Goal: Task Accomplishment & Management: Manage account settings

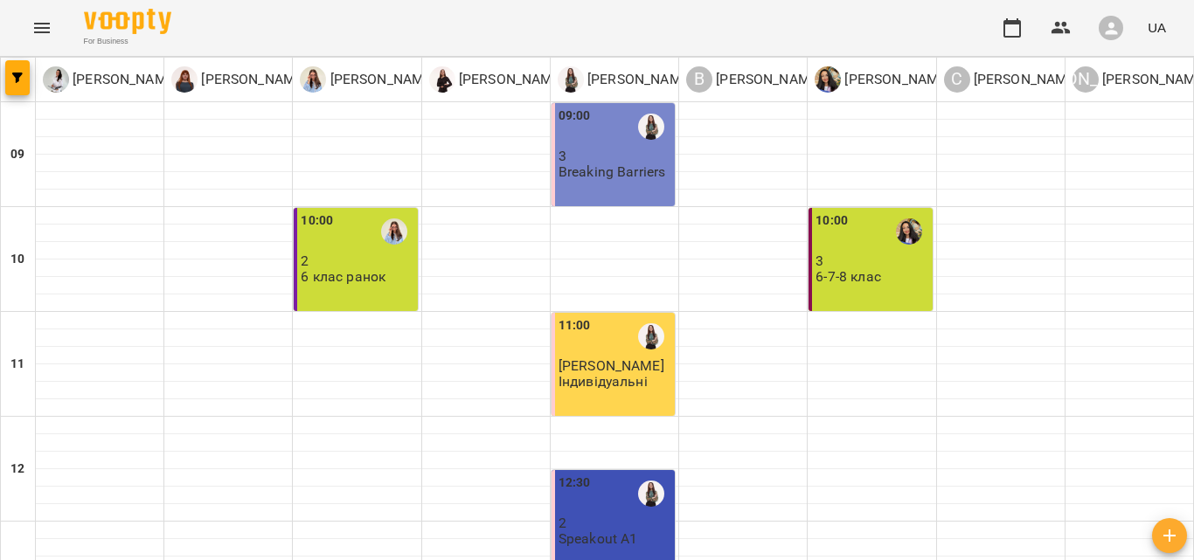
scroll to position [354, 0]
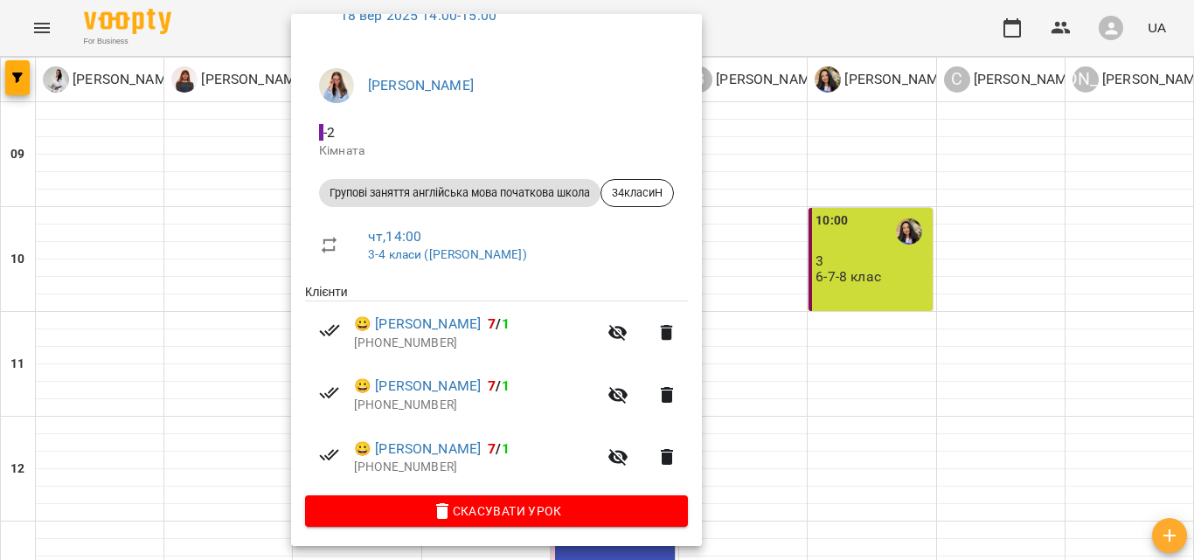
scroll to position [110, 0]
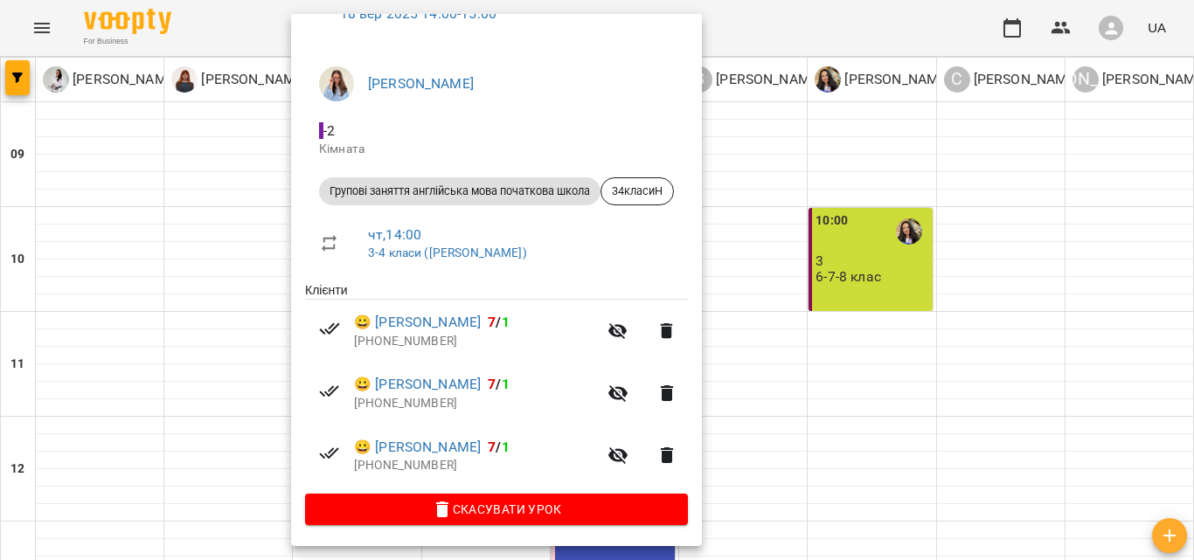
click at [892, 254] on div at bounding box center [597, 280] width 1194 height 560
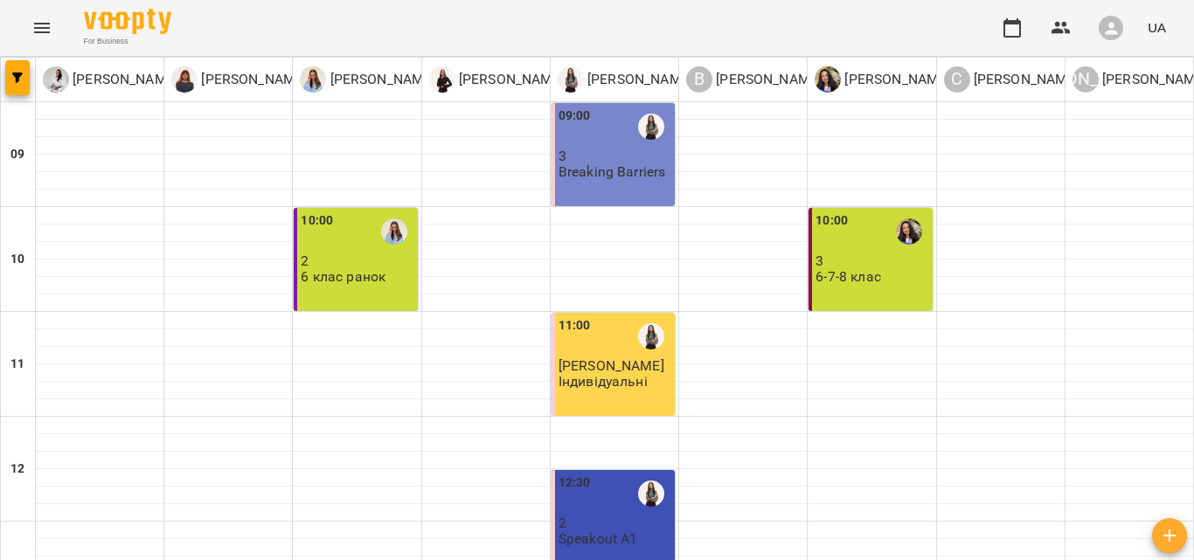
scroll to position [529, 0]
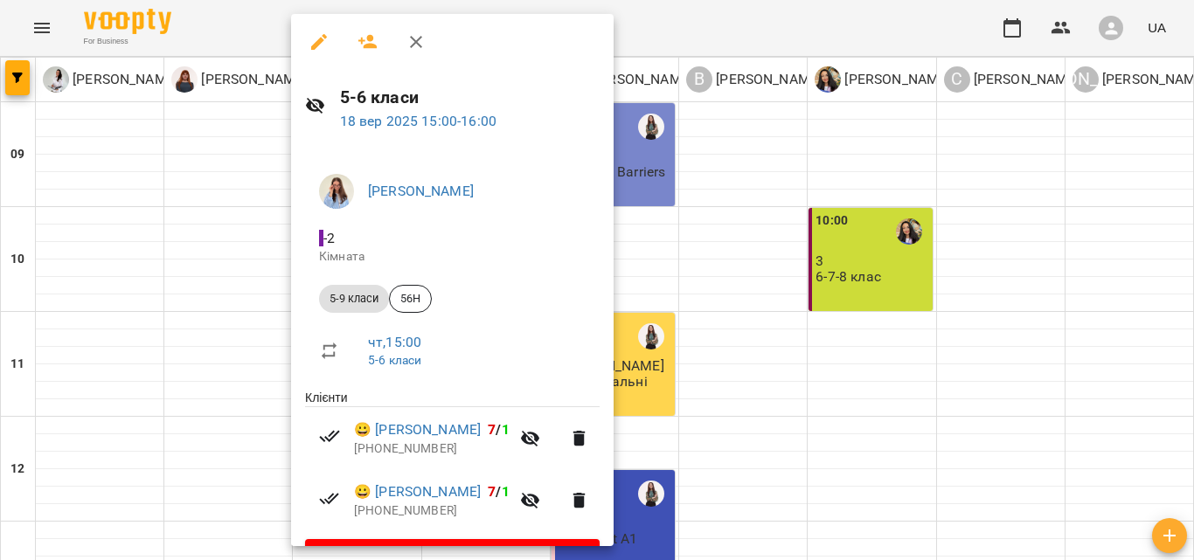
click at [864, 260] on div at bounding box center [597, 280] width 1194 height 560
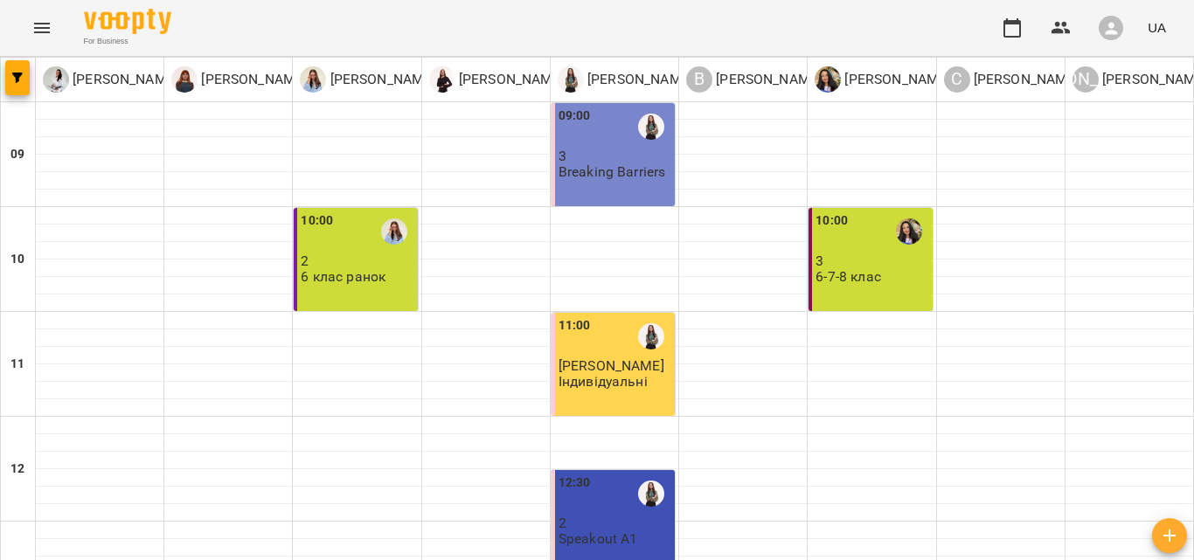
scroll to position [791, 0]
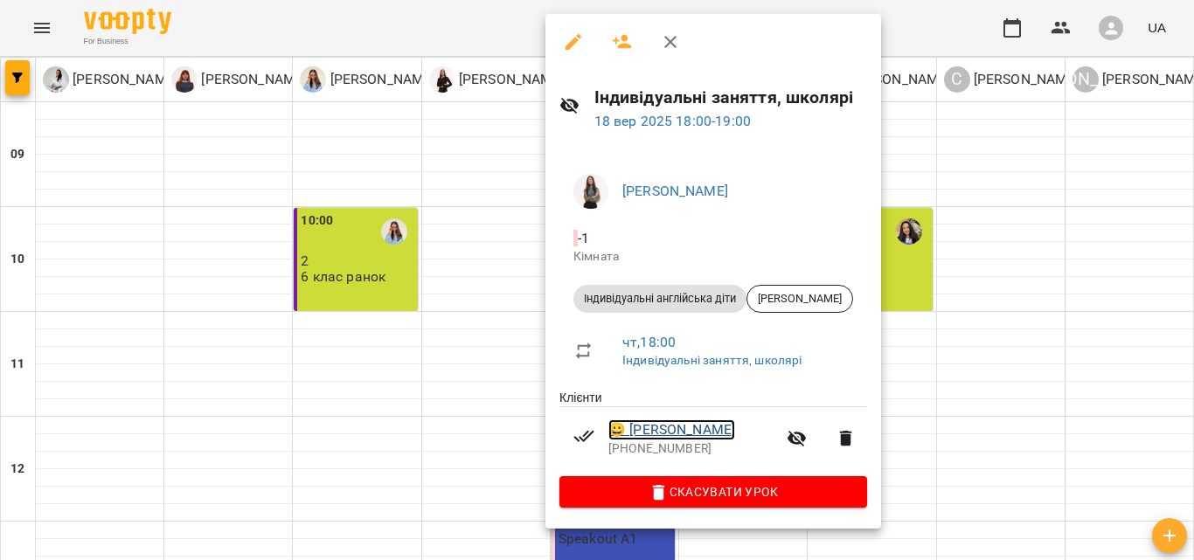
click at [716, 435] on link "😀 [PERSON_NAME]" at bounding box center [671, 429] width 127 height 21
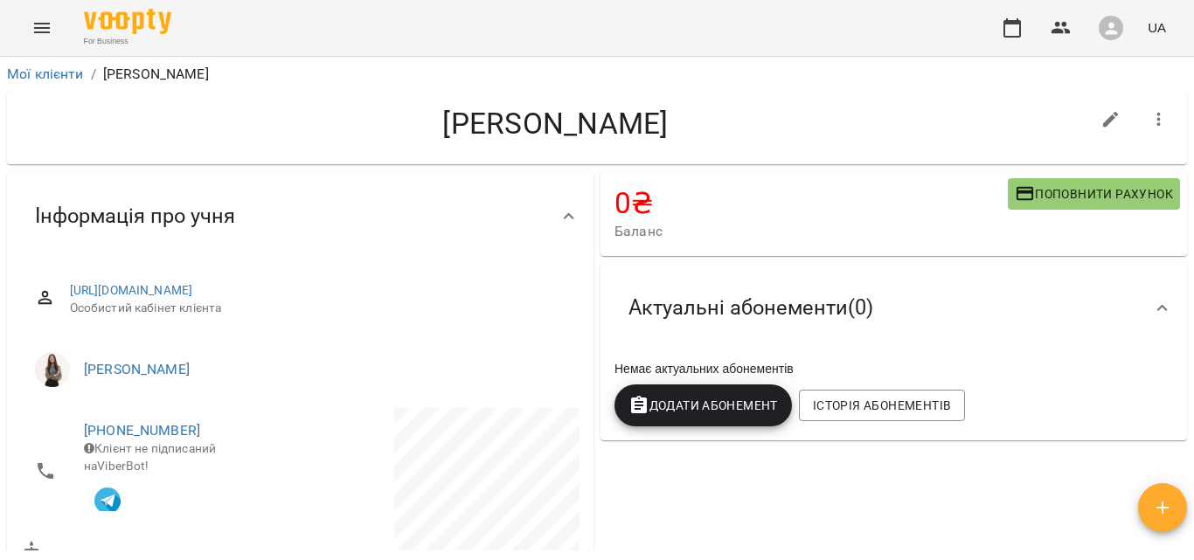
click at [634, 399] on icon "button" at bounding box center [638, 405] width 21 height 21
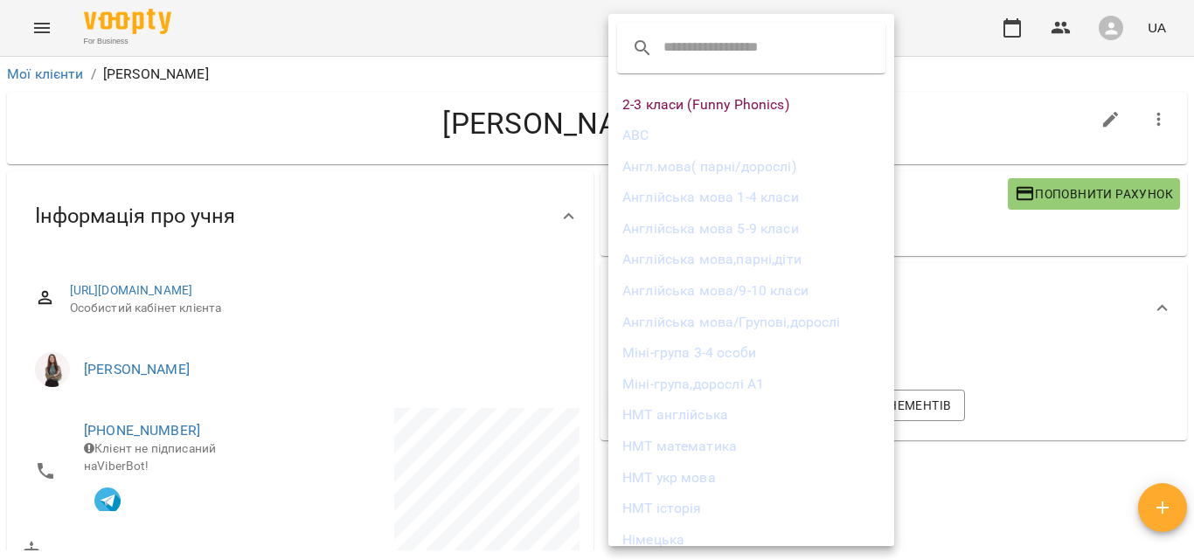
click at [1078, 335] on div at bounding box center [597, 280] width 1194 height 560
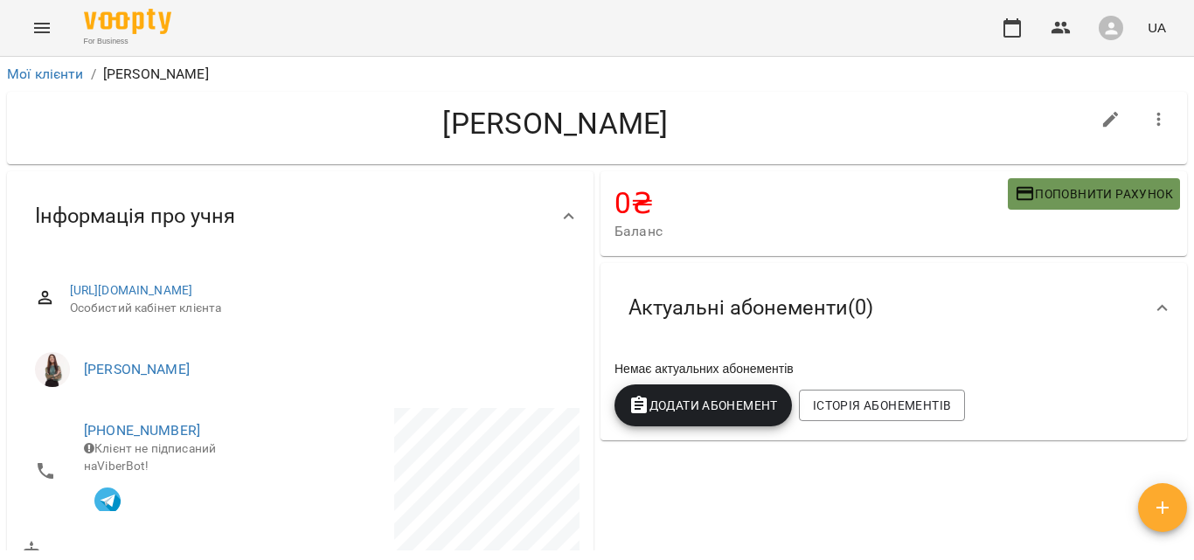
click at [1080, 189] on span "Поповнити рахунок" at bounding box center [1093, 193] width 158 height 21
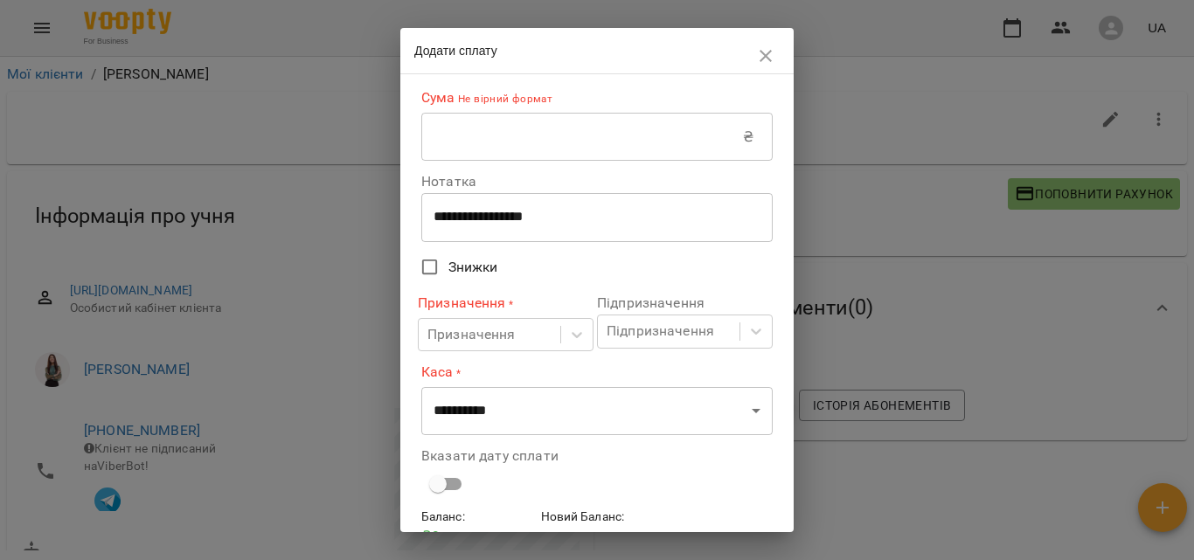
click at [615, 155] on input "text" at bounding box center [582, 137] width 322 height 49
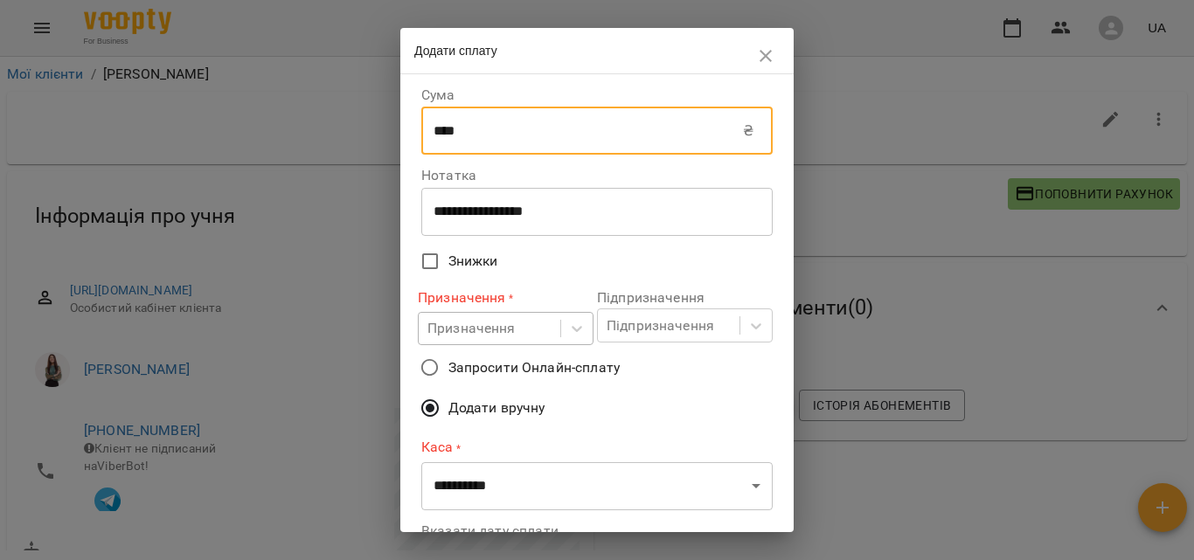
type input "****"
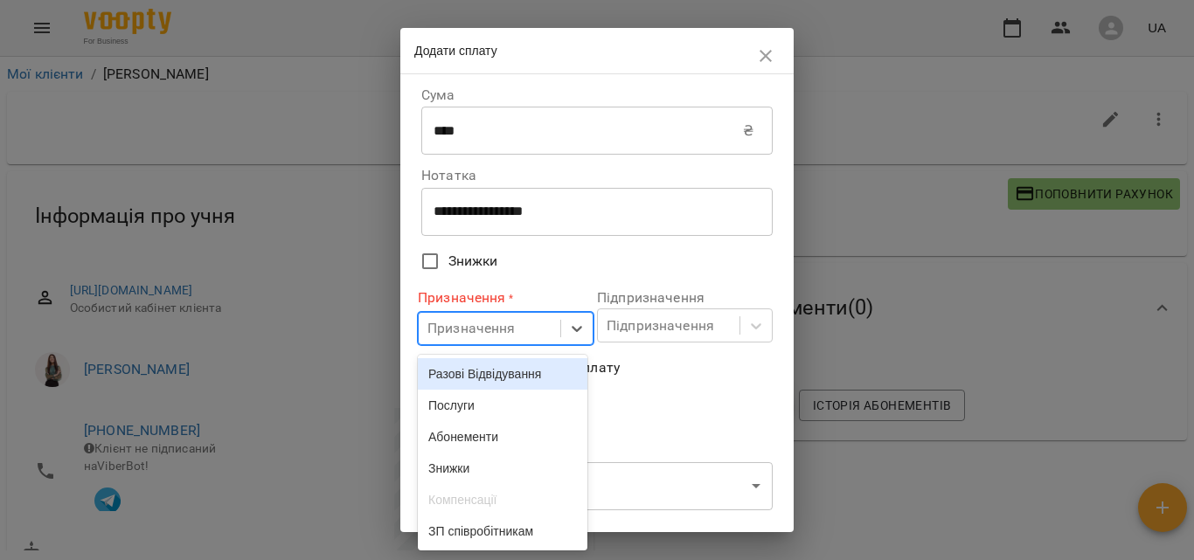
click at [493, 321] on div "Призначення" at bounding box center [471, 328] width 88 height 21
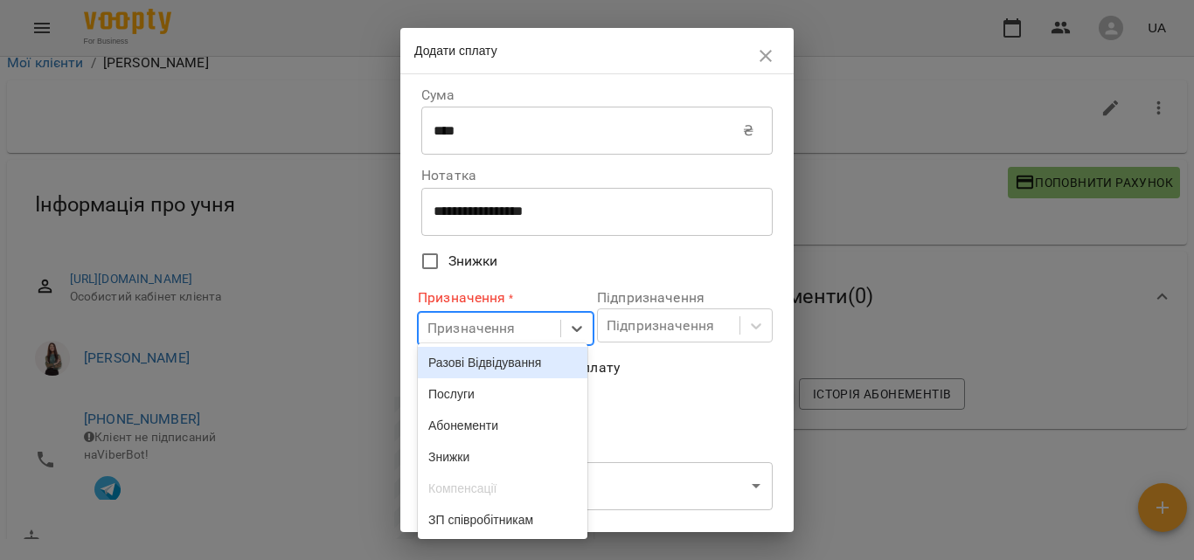
scroll to position [12, 0]
click at [499, 366] on div "Разові Відвідування" at bounding box center [503, 361] width 170 height 31
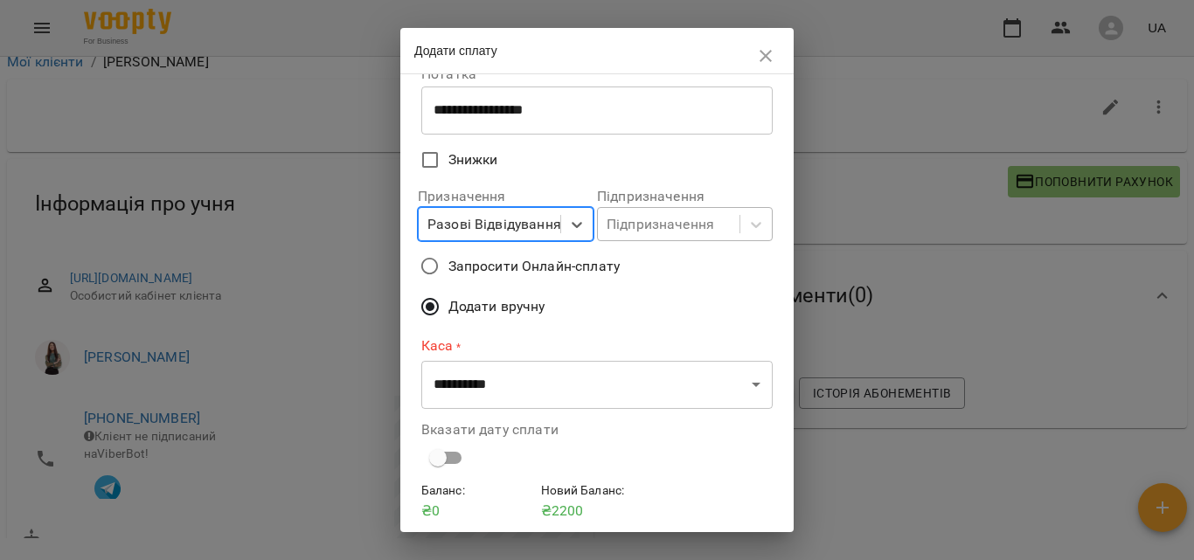
scroll to position [165, 0]
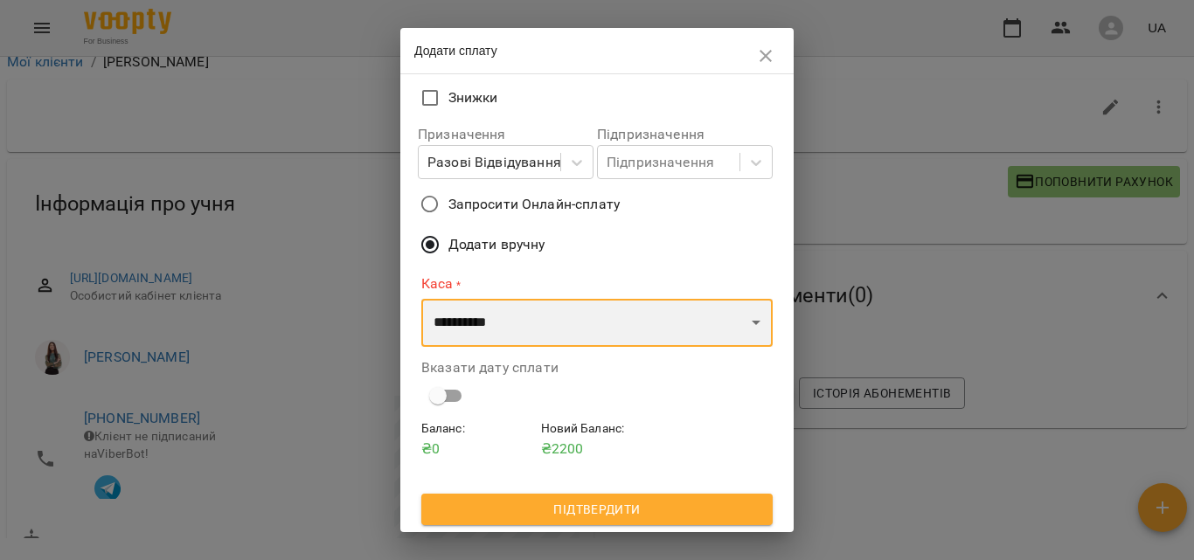
click at [604, 333] on select "**********" at bounding box center [596, 323] width 351 height 49
select select "****"
click at [421, 299] on select "**********" at bounding box center [596, 323] width 351 height 49
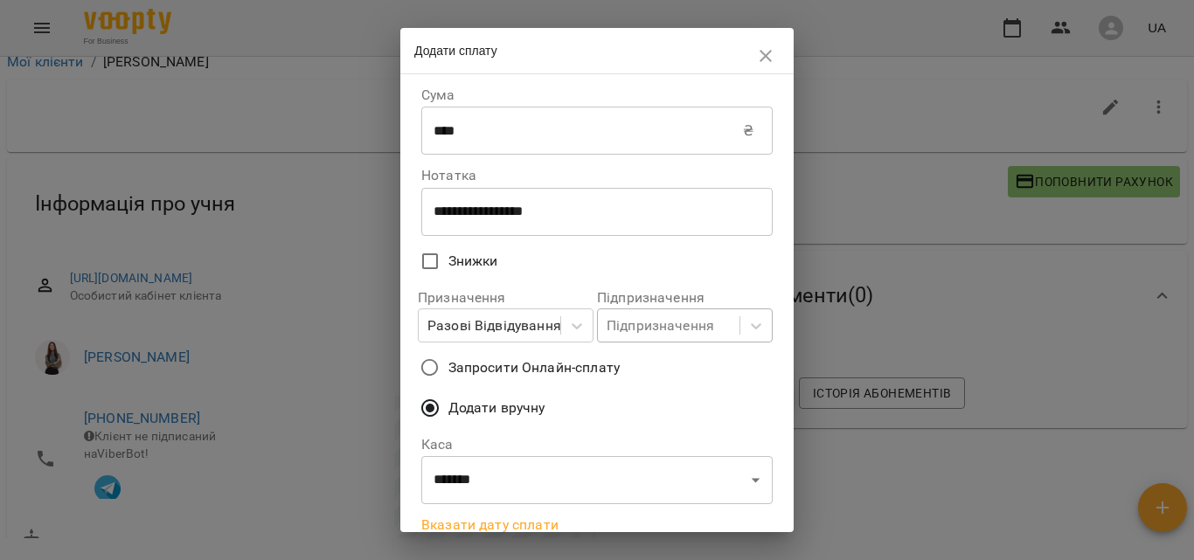
scroll to position [233, 0]
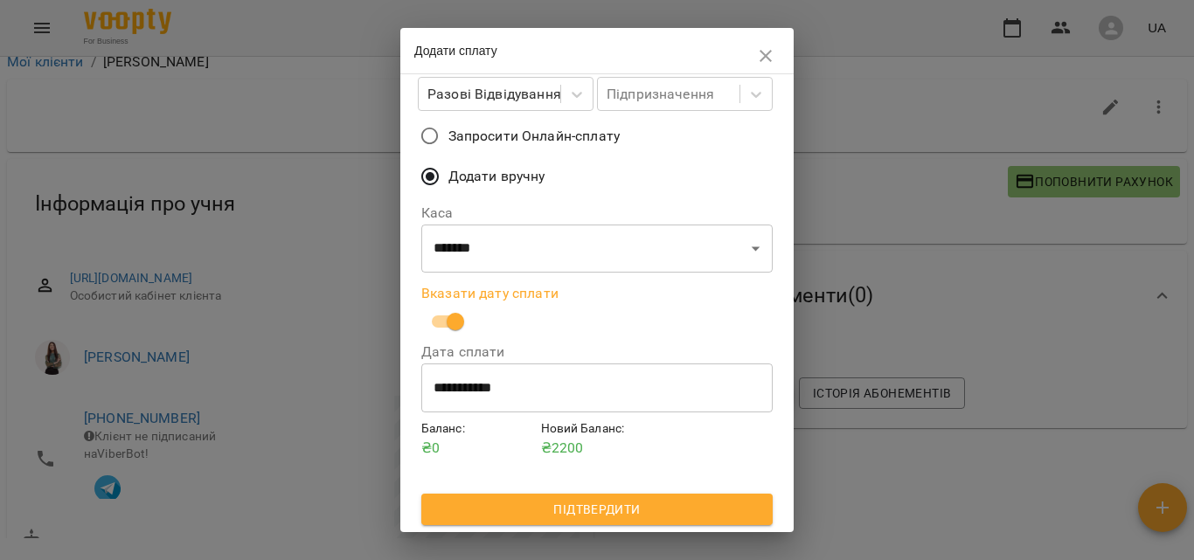
click at [654, 517] on span "Підтвердити" at bounding box center [596, 509] width 323 height 21
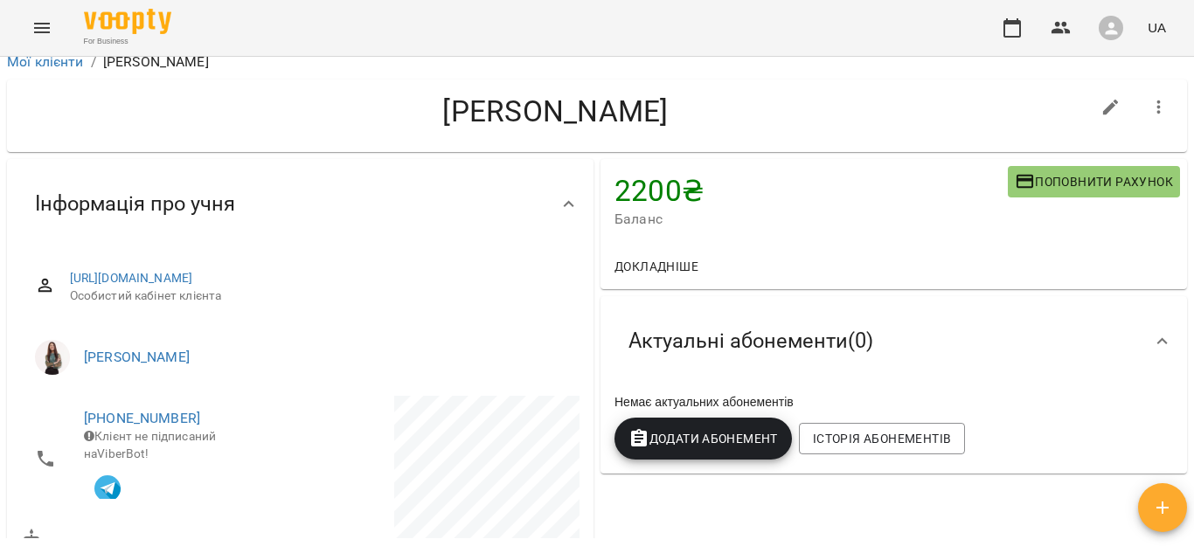
click at [42, 33] on icon "Menu" at bounding box center [41, 27] width 21 height 21
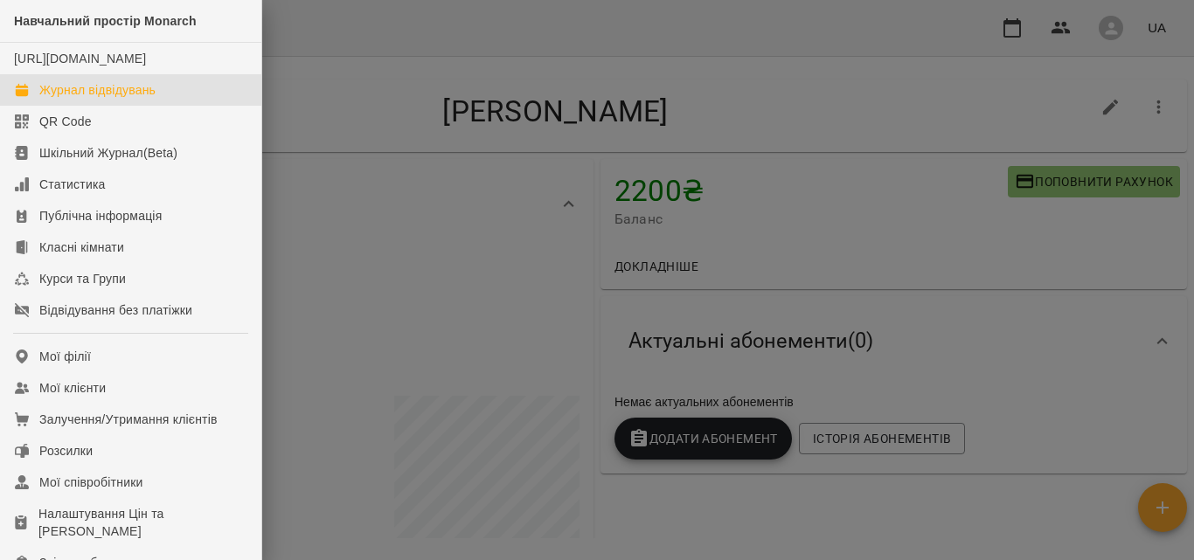
click at [87, 97] on link "Журнал відвідувань" at bounding box center [130, 89] width 261 height 31
